Goal: Information Seeking & Learning: Learn about a topic

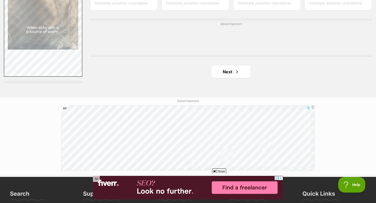
scroll to position [896, 0]
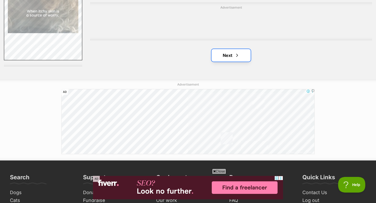
click at [234, 61] on link "Next" at bounding box center [230, 55] width 39 height 13
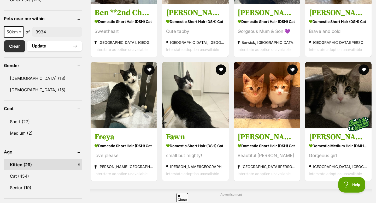
scroll to position [272, 0]
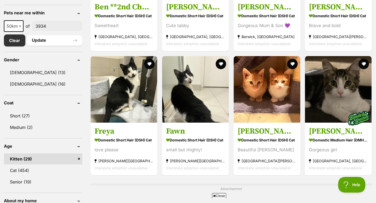
click at [17, 22] on span "50km" at bounding box center [14, 25] width 20 height 11
select select "100"
click at [39, 39] on button "Update" at bounding box center [55, 40] width 56 height 10
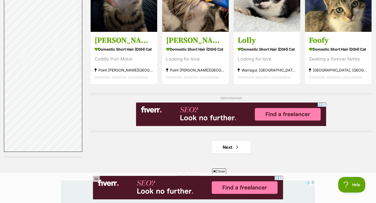
scroll to position [810, 0]
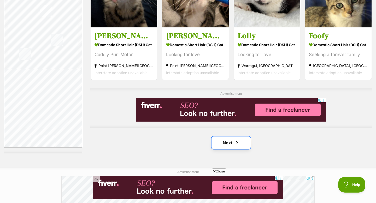
click at [237, 142] on span "Next page" at bounding box center [236, 143] width 5 height 6
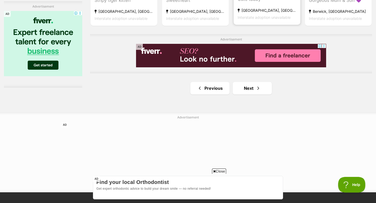
scroll to position [887, 0]
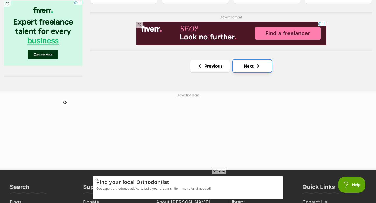
click at [259, 71] on link "Next" at bounding box center [251, 66] width 39 height 13
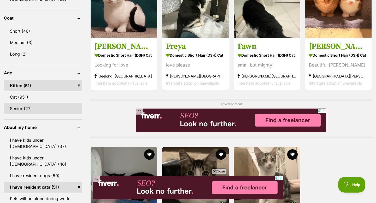
scroll to position [353, 0]
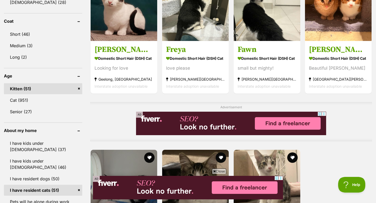
click at [78, 89] on link "Kitten (51)" at bounding box center [43, 88] width 78 height 11
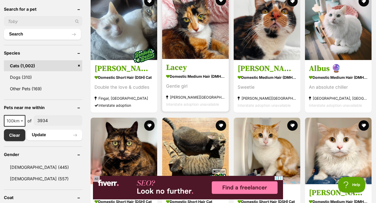
scroll to position [174, 0]
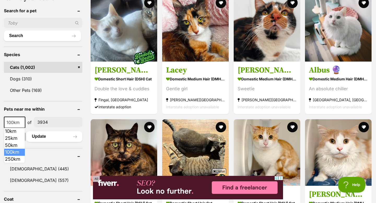
click at [20, 121] on span at bounding box center [22, 122] width 5 height 11
select select "50"
click at [40, 138] on button "Update" at bounding box center [55, 136] width 56 height 10
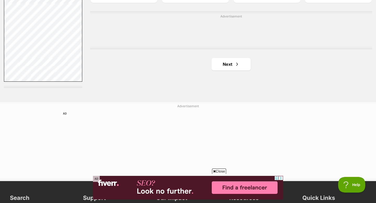
scroll to position [889, 0]
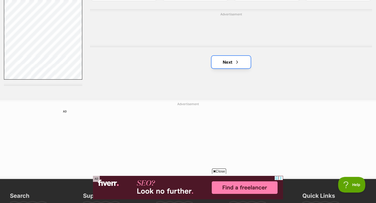
click at [226, 60] on link "Next" at bounding box center [230, 62] width 39 height 13
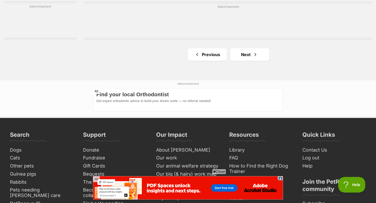
scroll to position [914, 0]
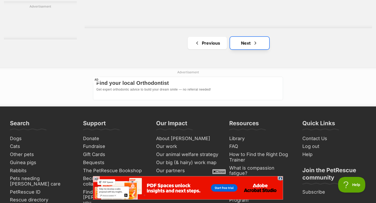
click at [247, 40] on link "Next" at bounding box center [249, 43] width 39 height 13
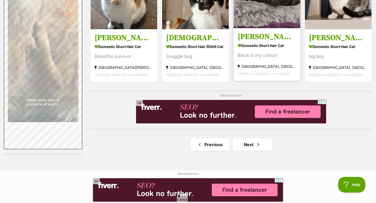
scroll to position [844, 0]
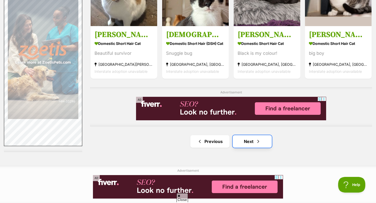
click at [237, 144] on link "Next" at bounding box center [251, 141] width 39 height 13
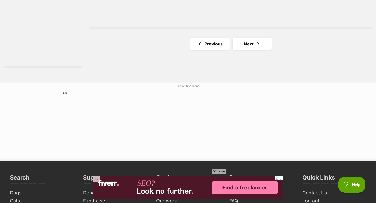
scroll to position [889, 0]
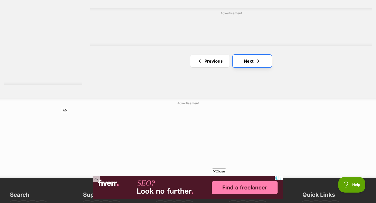
click at [247, 60] on link "Next" at bounding box center [251, 61] width 39 height 13
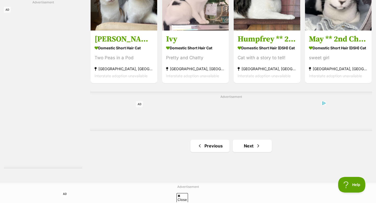
scroll to position [883, 0]
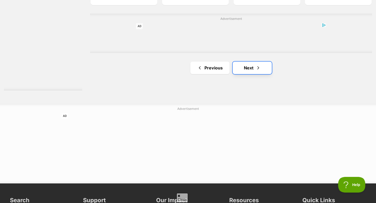
click at [250, 71] on link "Next" at bounding box center [251, 68] width 39 height 13
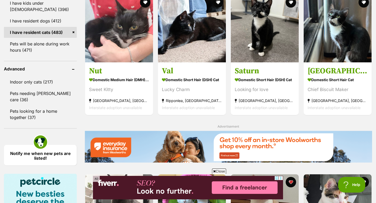
scroll to position [510, 0]
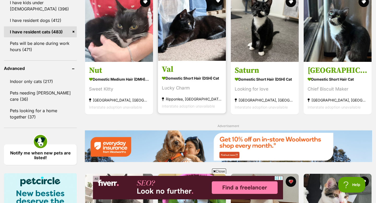
click at [198, 29] on img at bounding box center [192, 27] width 68 height 68
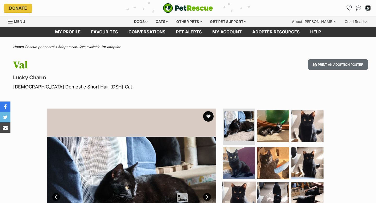
scroll to position [81, 0]
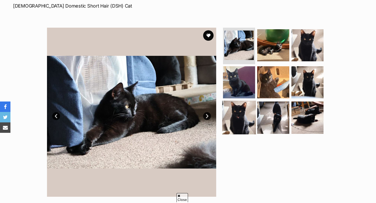
click at [239, 117] on img at bounding box center [239, 118] width 34 height 34
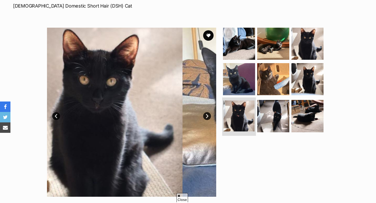
scroll to position [0, 0]
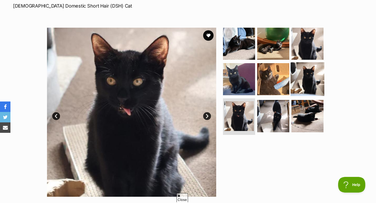
click at [300, 81] on img at bounding box center [307, 79] width 34 height 34
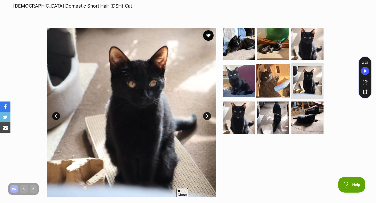
click at [279, 75] on img at bounding box center [273, 81] width 34 height 34
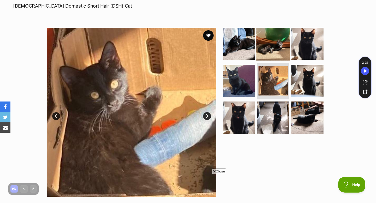
click at [259, 53] on img at bounding box center [273, 44] width 34 height 34
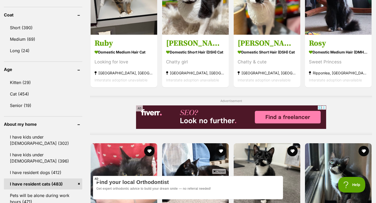
scroll to position [348, 0]
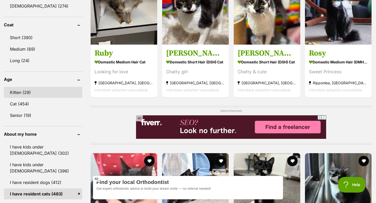
click at [33, 94] on link "Kitten (29)" at bounding box center [43, 92] width 78 height 11
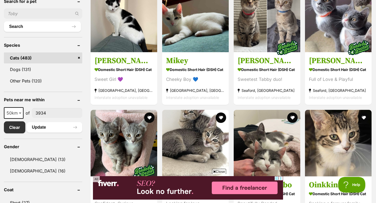
scroll to position [186, 0]
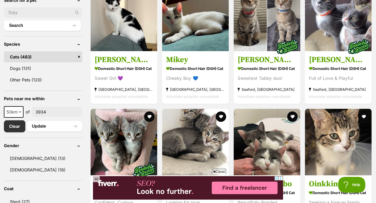
click at [7, 129] on link "Clear" at bounding box center [16, 126] width 24 height 12
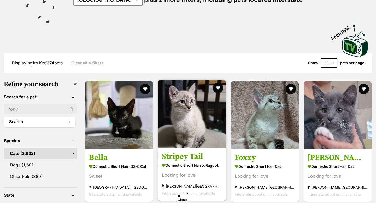
click at [188, 125] on img at bounding box center [192, 114] width 68 height 68
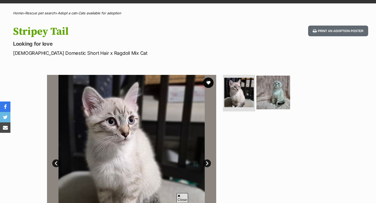
scroll to position [50, 0]
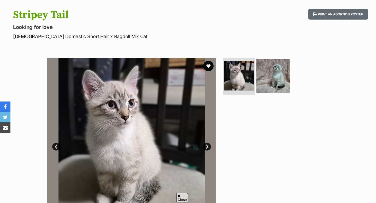
click at [275, 79] on img at bounding box center [273, 76] width 34 height 34
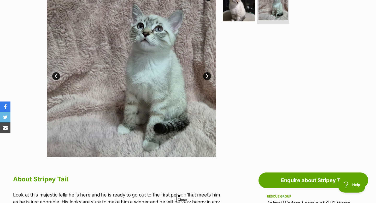
scroll to position [118, 0]
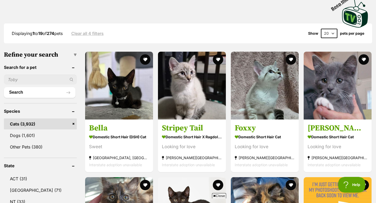
scroll to position [166, 0]
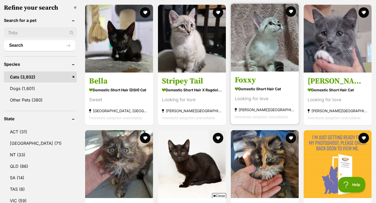
click at [265, 38] on img at bounding box center [265, 38] width 68 height 68
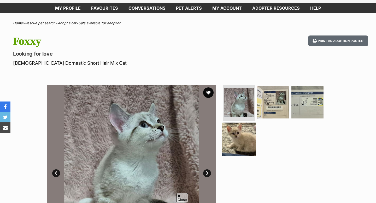
click at [237, 139] on img at bounding box center [239, 139] width 34 height 34
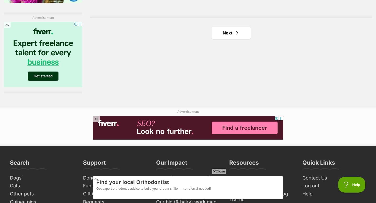
scroll to position [920, 0]
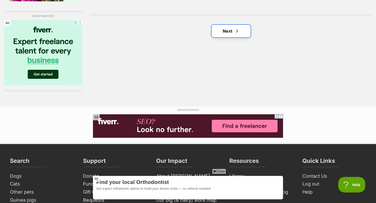
click at [233, 29] on link "Next" at bounding box center [230, 31] width 39 height 13
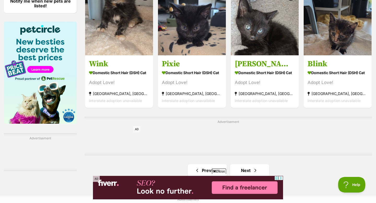
scroll to position [789, 0]
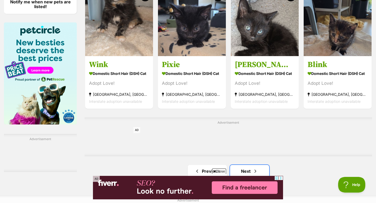
click at [244, 170] on link "Next" at bounding box center [249, 171] width 39 height 13
